Goal: Information Seeking & Learning: Learn about a topic

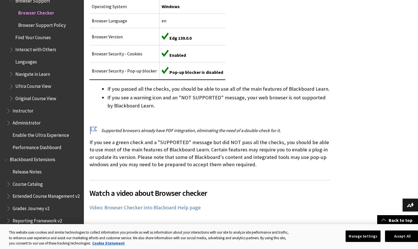
scroll to position [178, 0]
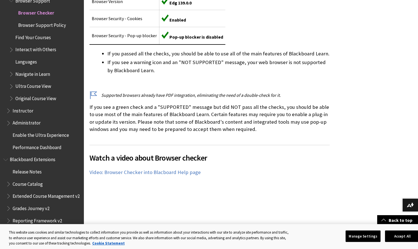
scroll to position [227, 0]
